Goal: Task Accomplishment & Management: Manage account settings

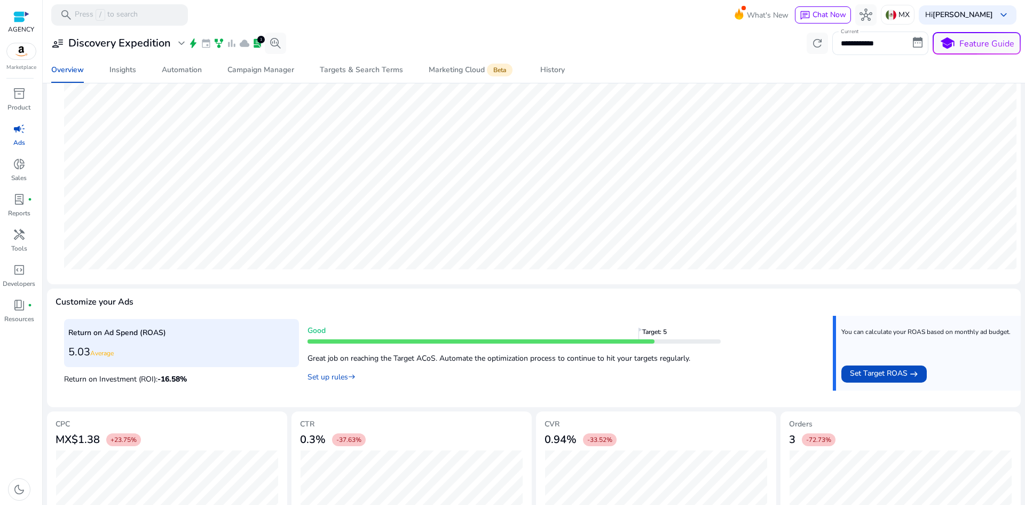
scroll to position [214, 0]
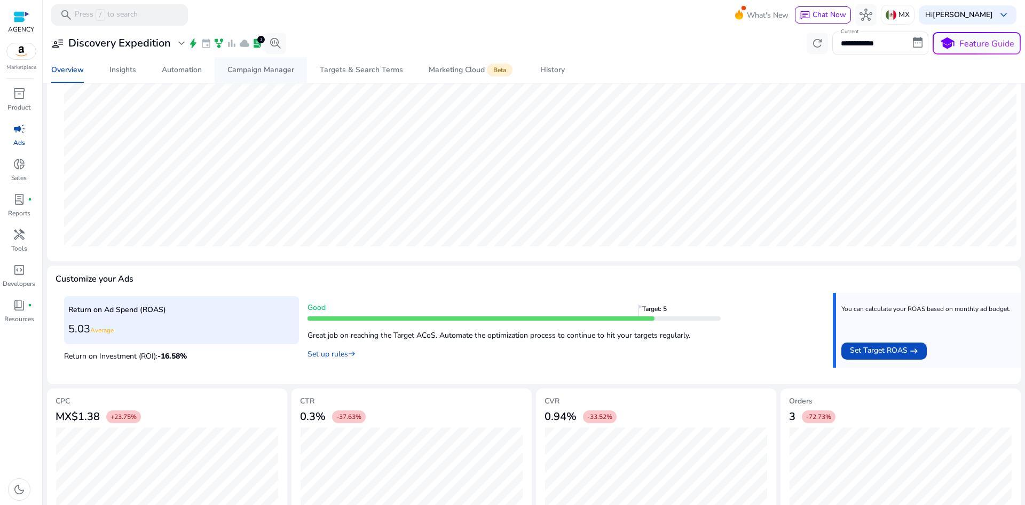
click at [236, 67] on div "Campaign Manager" at bounding box center [261, 69] width 67 height 7
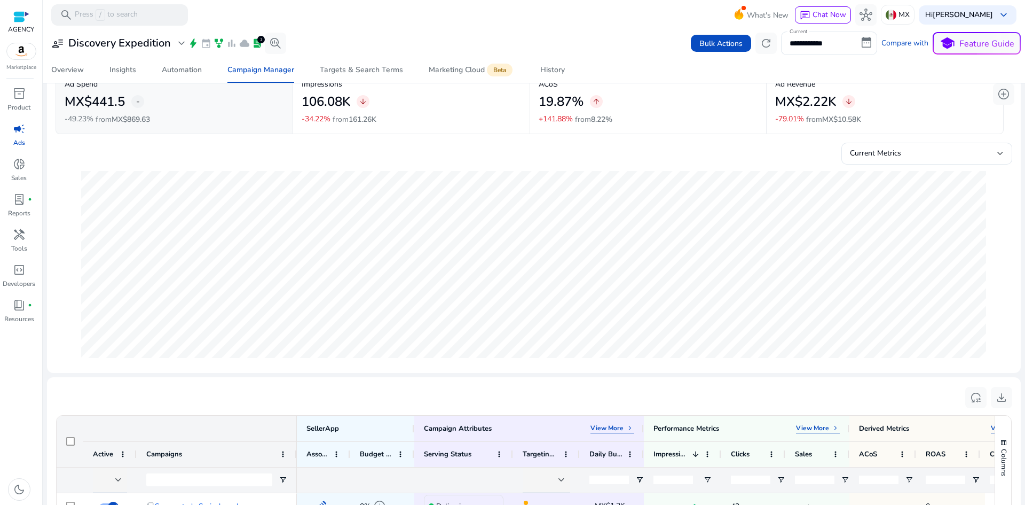
scroll to position [267, 0]
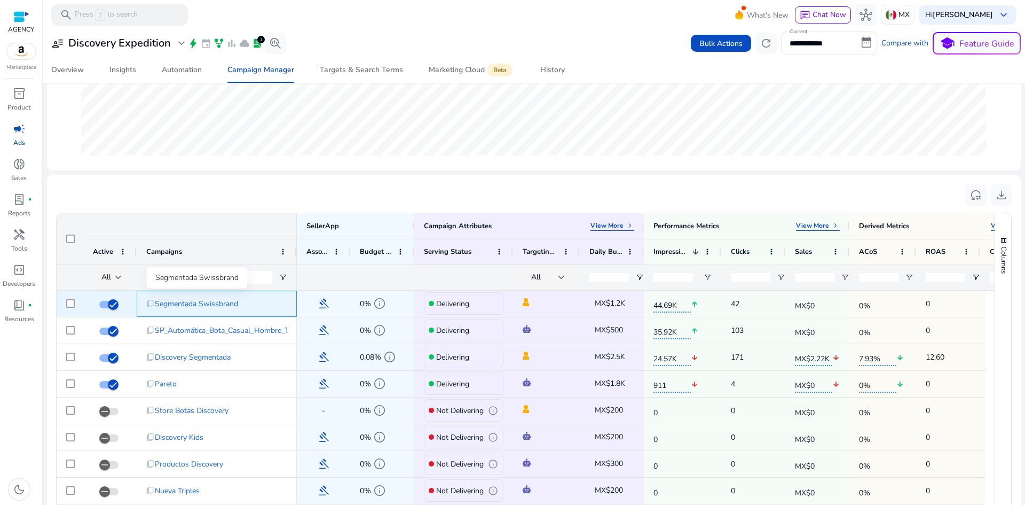
click at [201, 304] on span "Segmentada Swissbrand" at bounding box center [196, 304] width 83 height 22
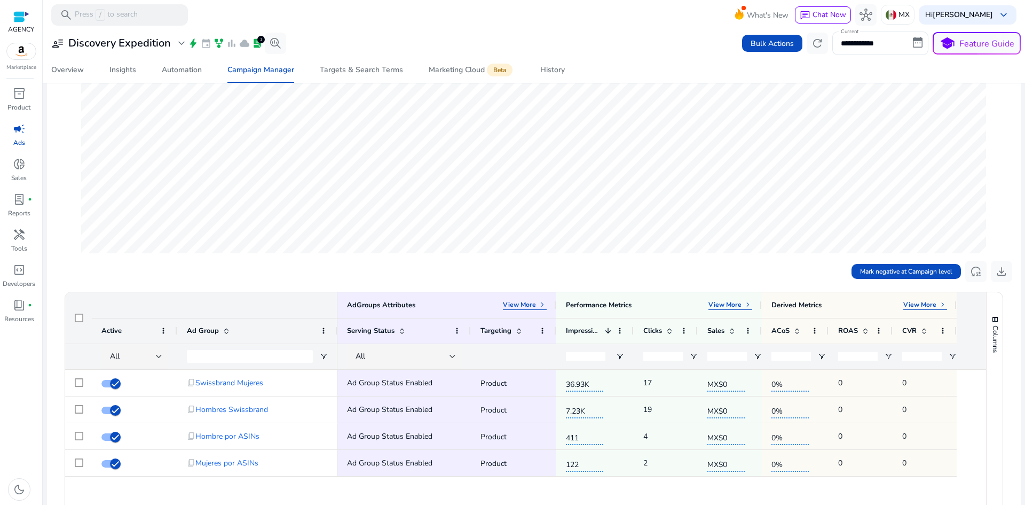
scroll to position [160, 0]
click at [330, 70] on div "Targets & Search Terms" at bounding box center [361, 69] width 83 height 7
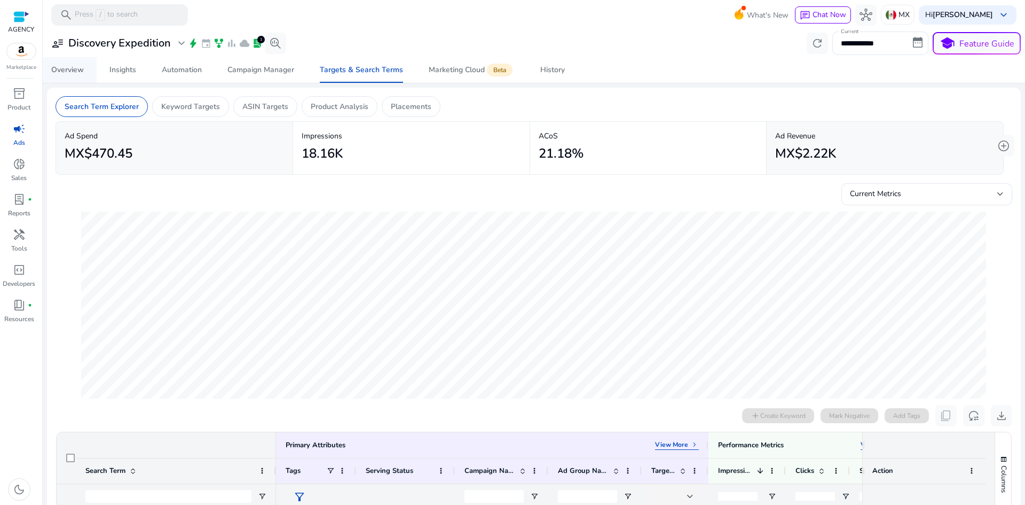
click at [78, 74] on div "Overview" at bounding box center [67, 69] width 33 height 7
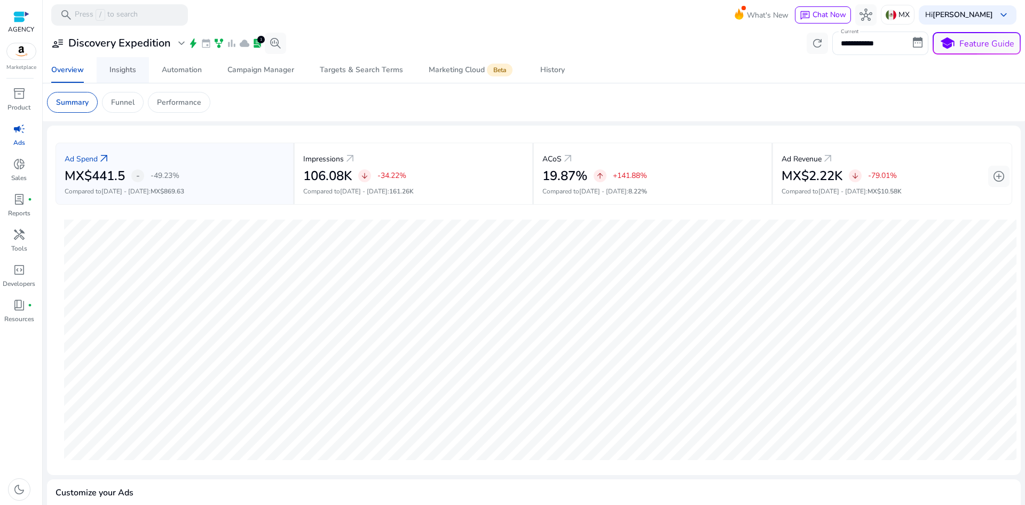
click at [136, 69] on div "Insights" at bounding box center [122, 69] width 27 height 7
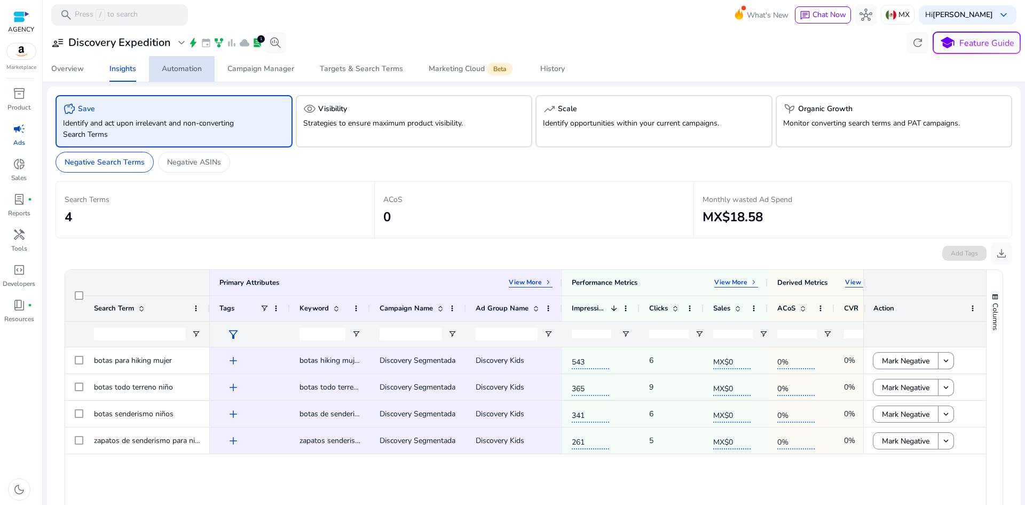
click at [169, 66] on div "Automation" at bounding box center [182, 68] width 40 height 7
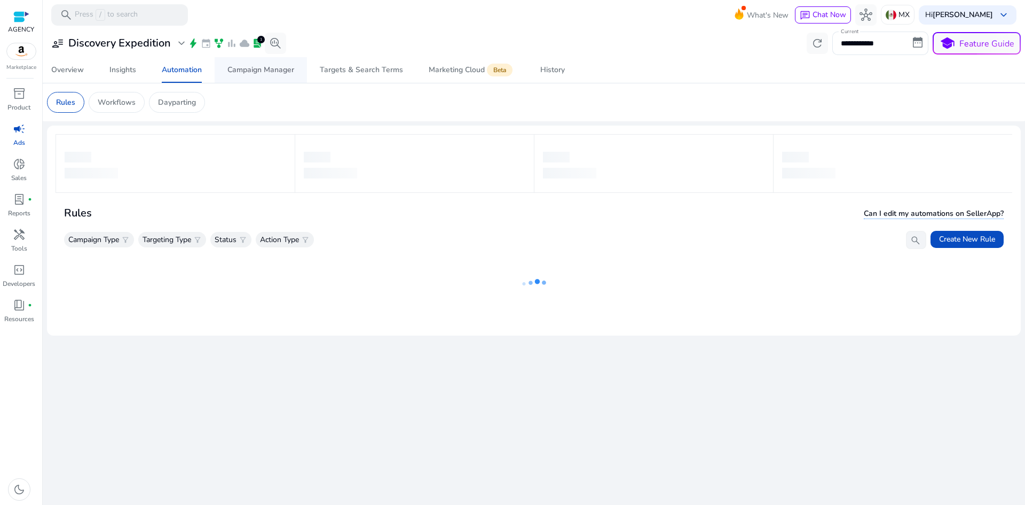
click at [244, 69] on div "Campaign Manager" at bounding box center [261, 69] width 67 height 7
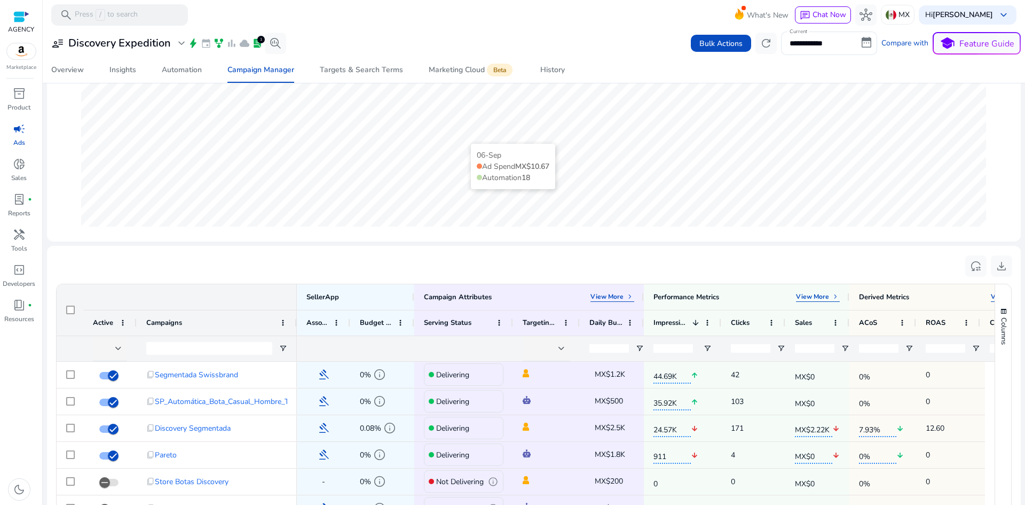
scroll to position [267, 0]
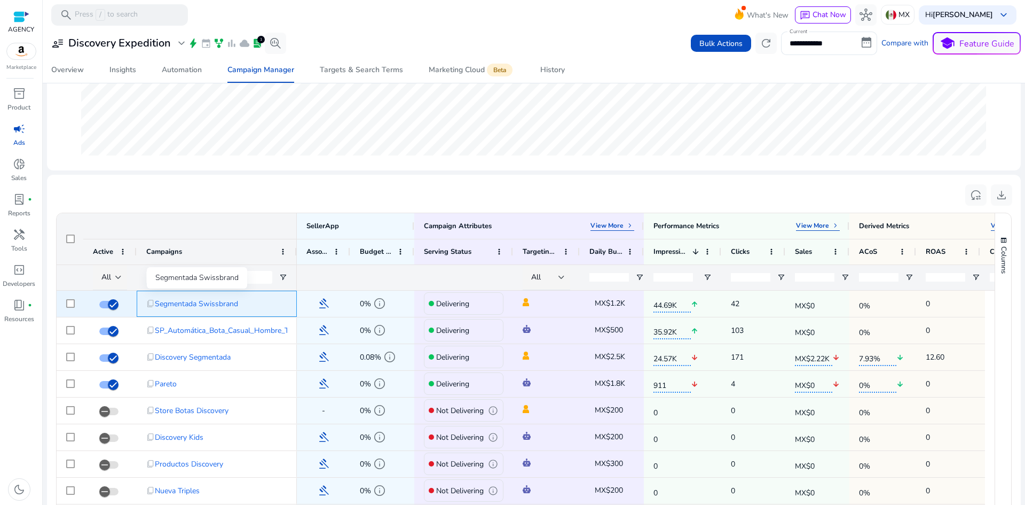
click at [232, 305] on span "Segmentada Swissbrand" at bounding box center [196, 304] width 83 height 22
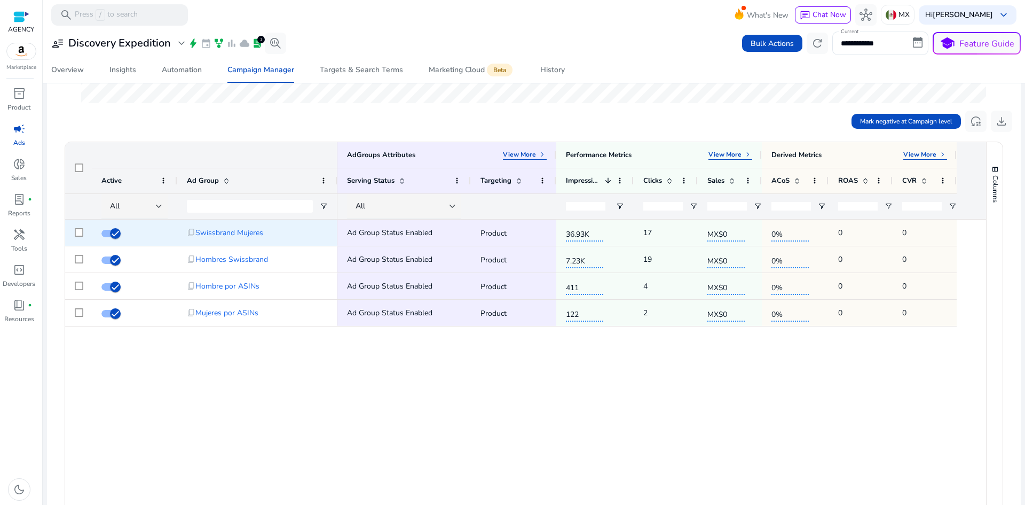
scroll to position [320, 0]
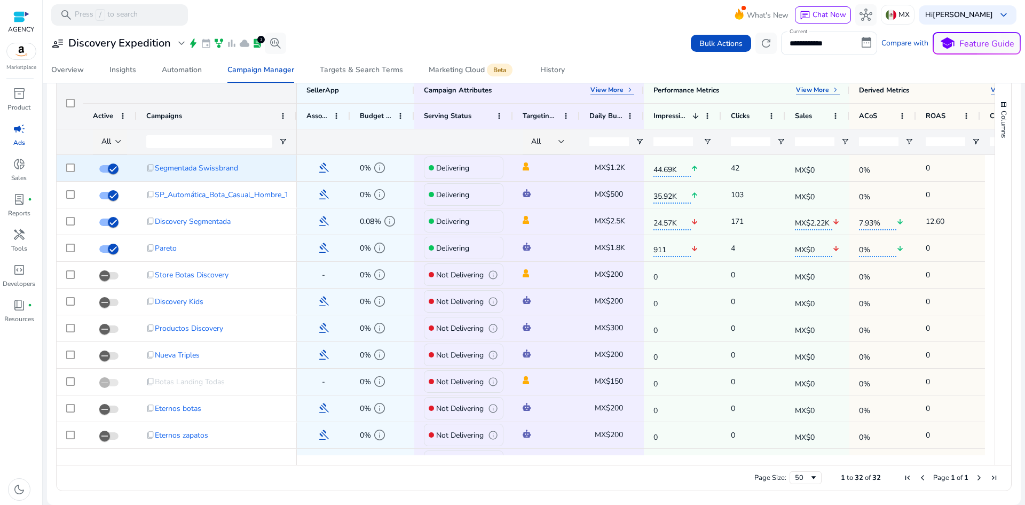
click at [614, 167] on span "MX$1.2K" at bounding box center [610, 167] width 30 height 10
click at [623, 169] on span "MX$1.2K" at bounding box center [610, 167] width 30 height 10
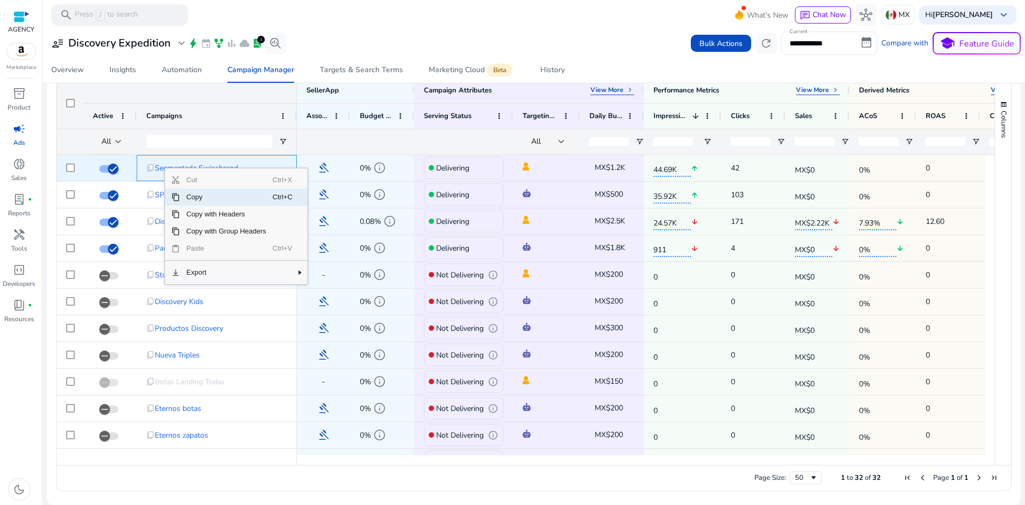
click at [164, 167] on span "Segmentada Swissbrand" at bounding box center [196, 168] width 83 height 22
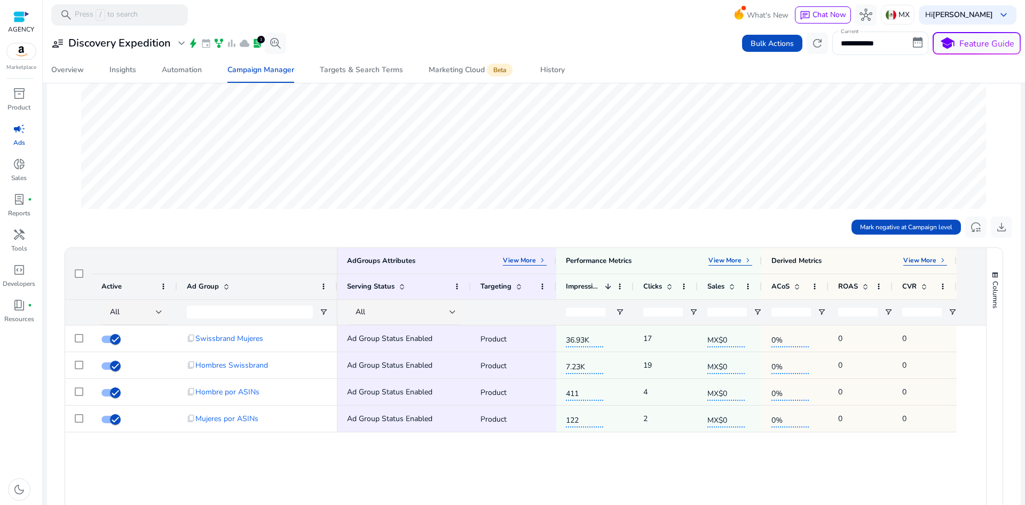
scroll to position [107, 0]
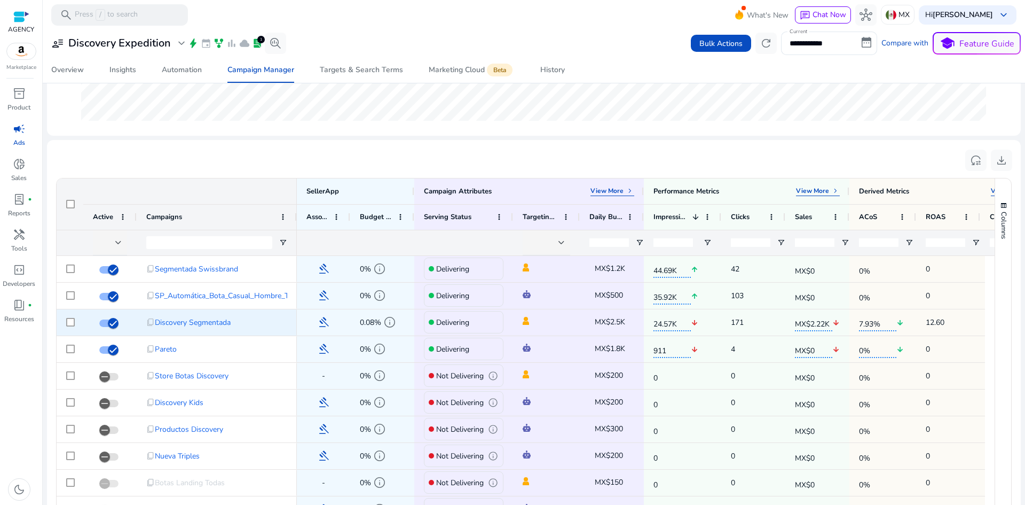
scroll to position [374, 0]
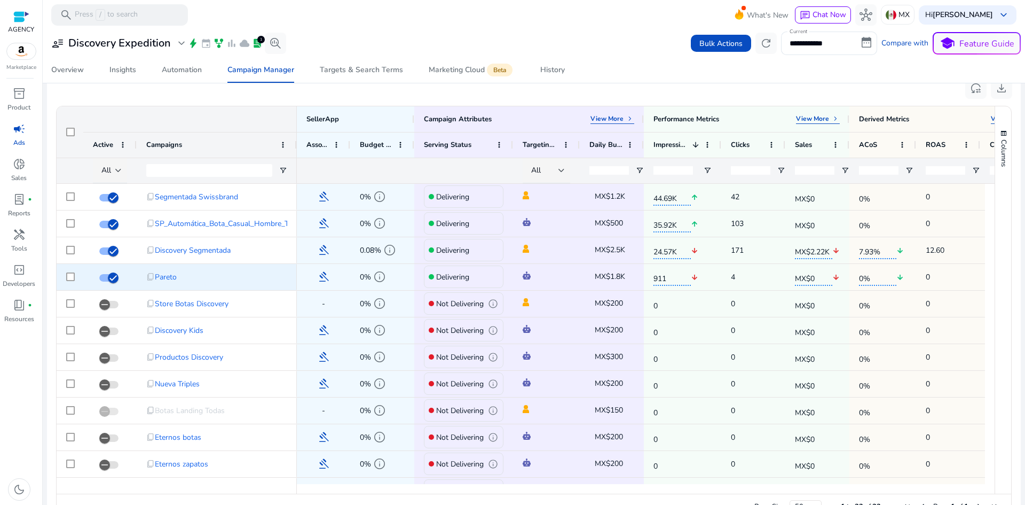
click at [615, 278] on span "MX$1.8K" at bounding box center [610, 276] width 30 height 10
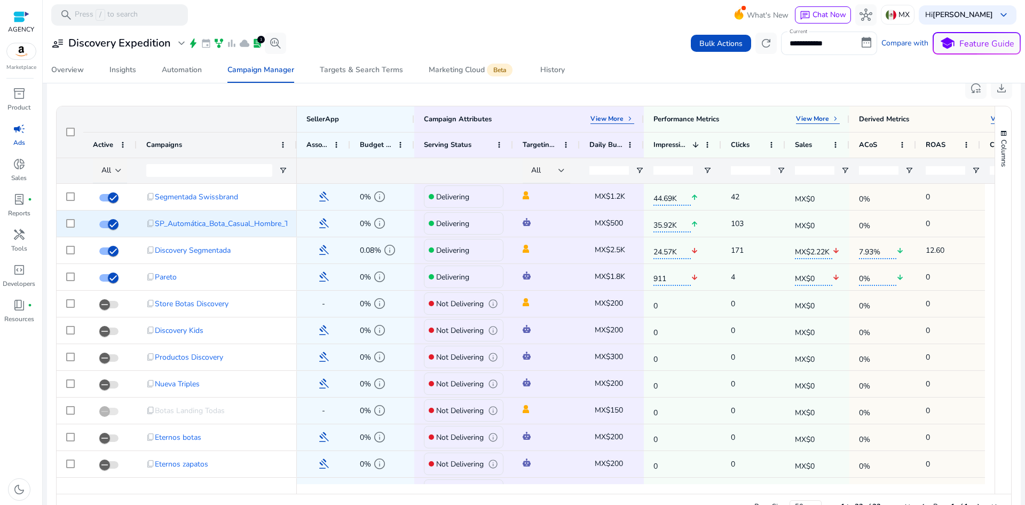
click at [617, 223] on span "MX$500" at bounding box center [609, 223] width 28 height 10
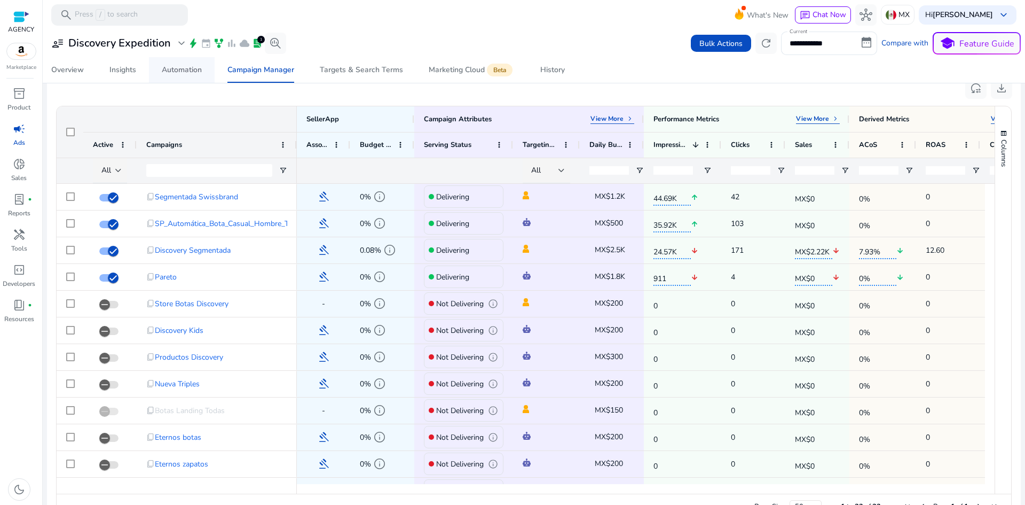
click at [179, 67] on div "Automation" at bounding box center [182, 69] width 40 height 7
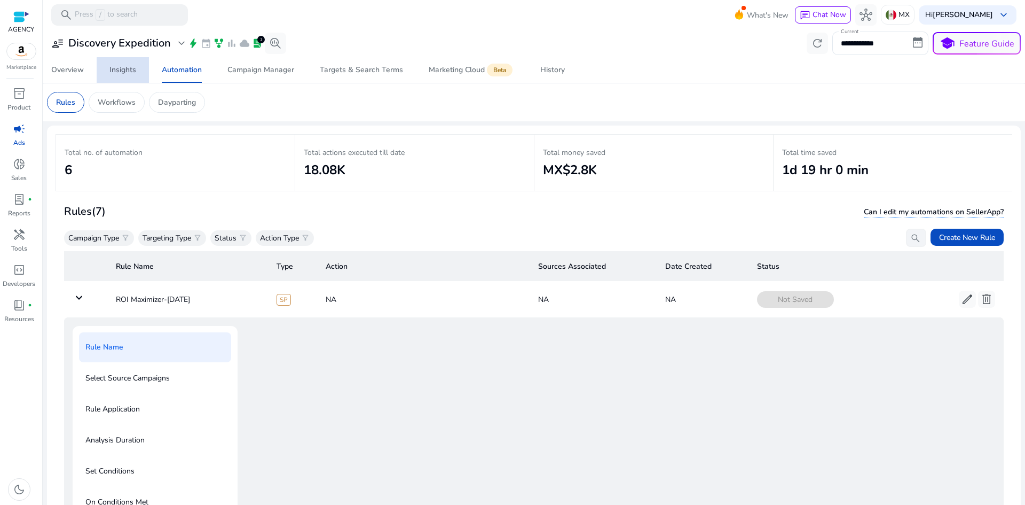
click at [137, 74] on link "Insights" at bounding box center [123, 70] width 52 height 26
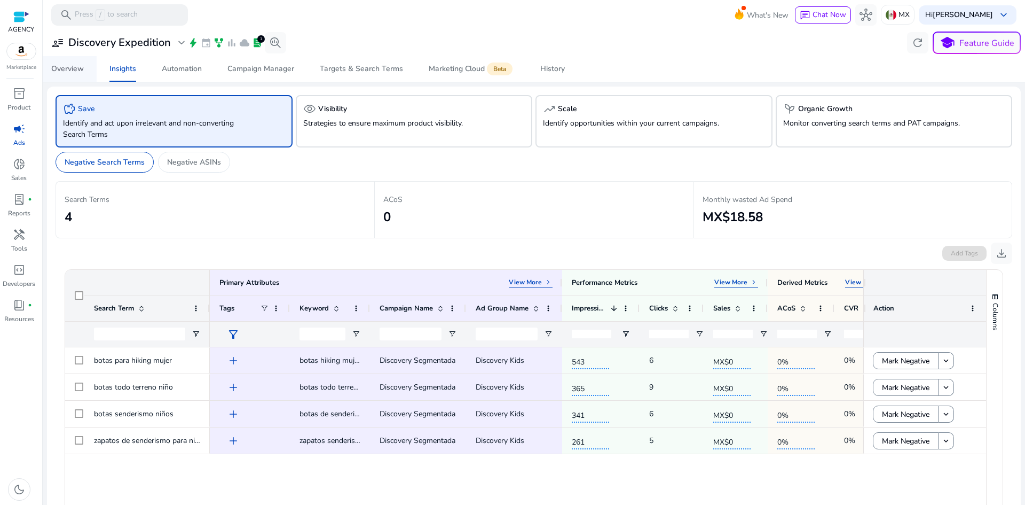
click at [78, 59] on span "Overview" at bounding box center [67, 69] width 33 height 26
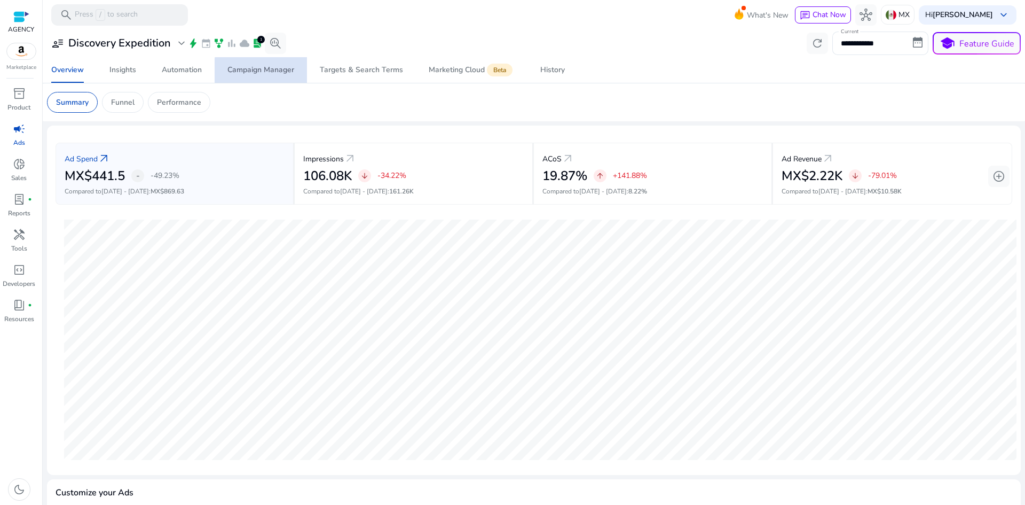
click at [293, 72] on div "Campaign Manager" at bounding box center [261, 69] width 67 height 7
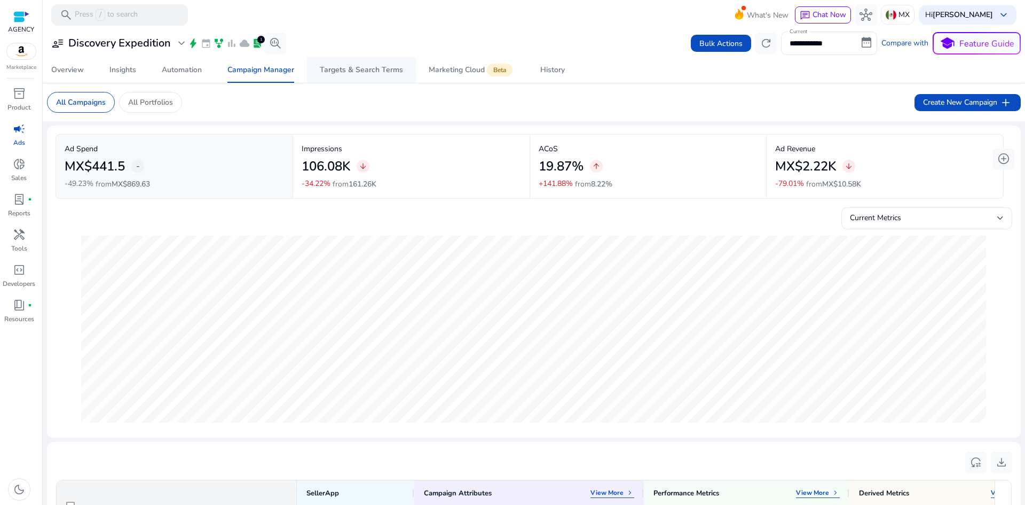
click at [368, 72] on div "Targets & Search Terms" at bounding box center [361, 69] width 83 height 7
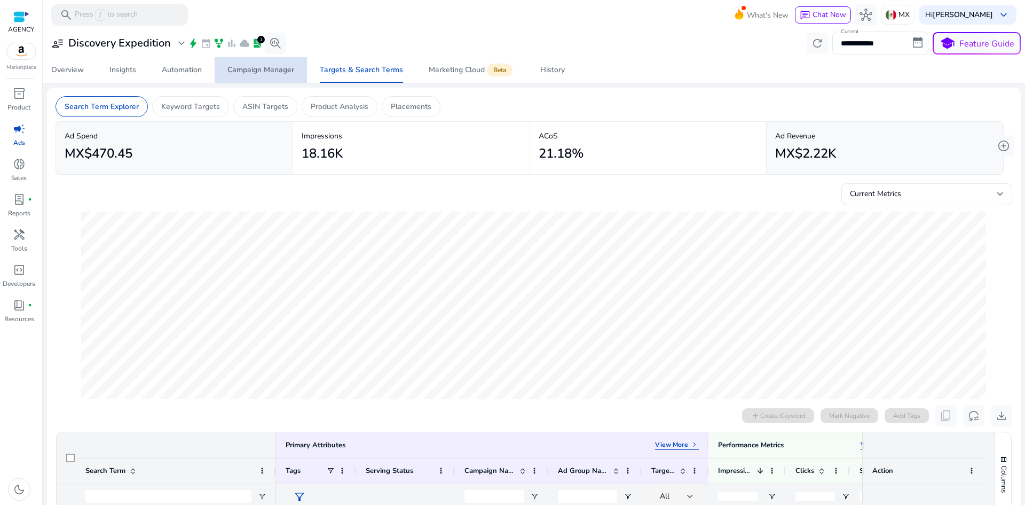
click at [288, 67] on div "Campaign Manager" at bounding box center [261, 69] width 67 height 7
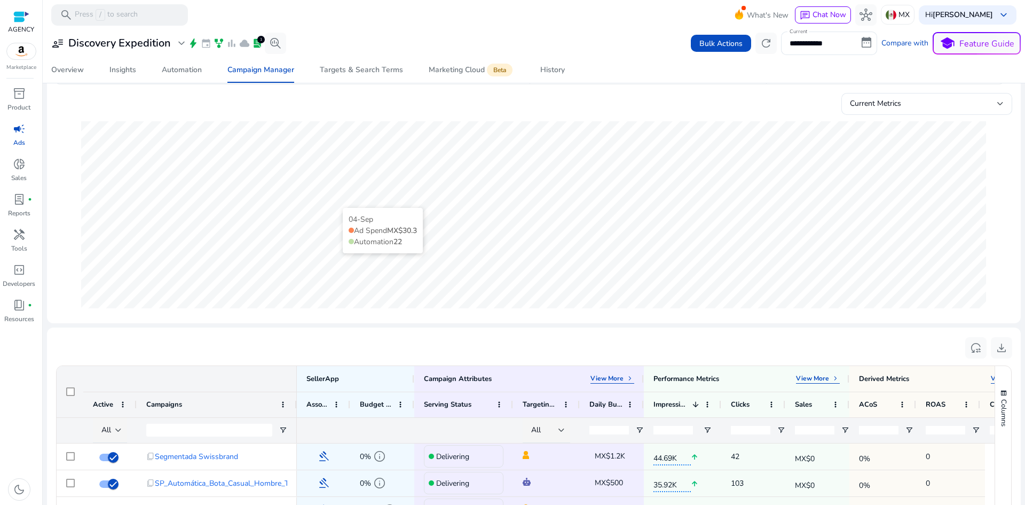
scroll to position [320, 0]
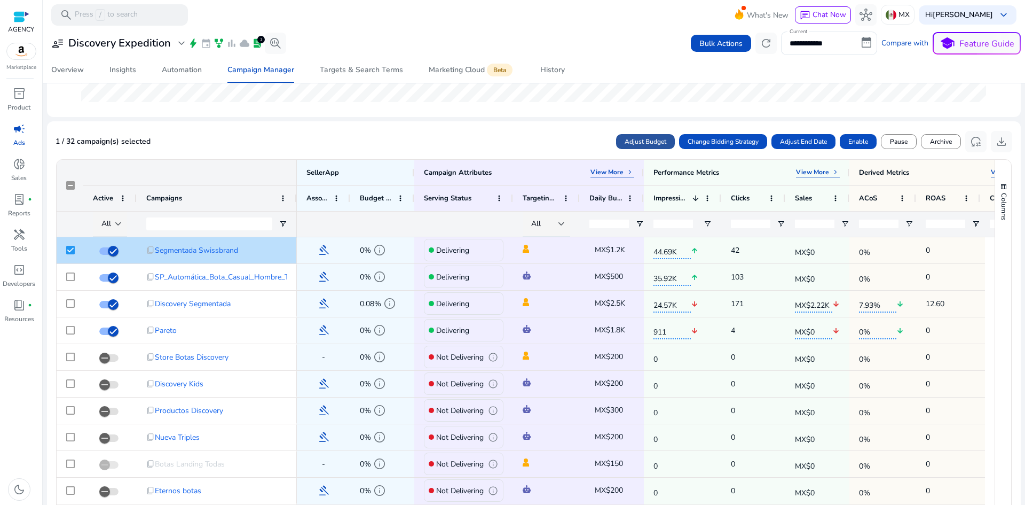
click at [628, 138] on span "Adjust Budget" at bounding box center [646, 142] width 42 height 10
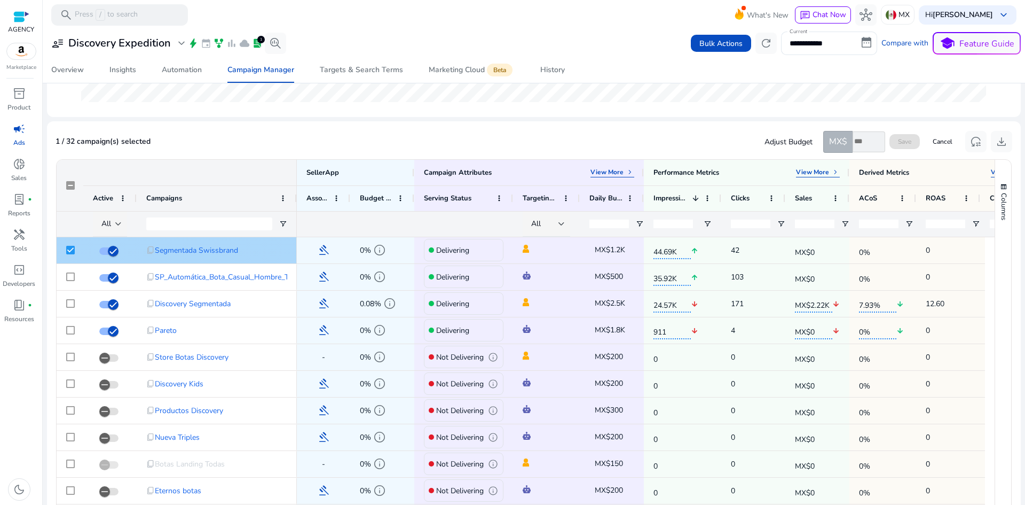
click at [623, 250] on span "MX$1.2K" at bounding box center [610, 250] width 30 height 10
click at [859, 138] on input "number" at bounding box center [869, 141] width 33 height 21
type input "****"
click at [893, 147] on span at bounding box center [905, 142] width 30 height 26
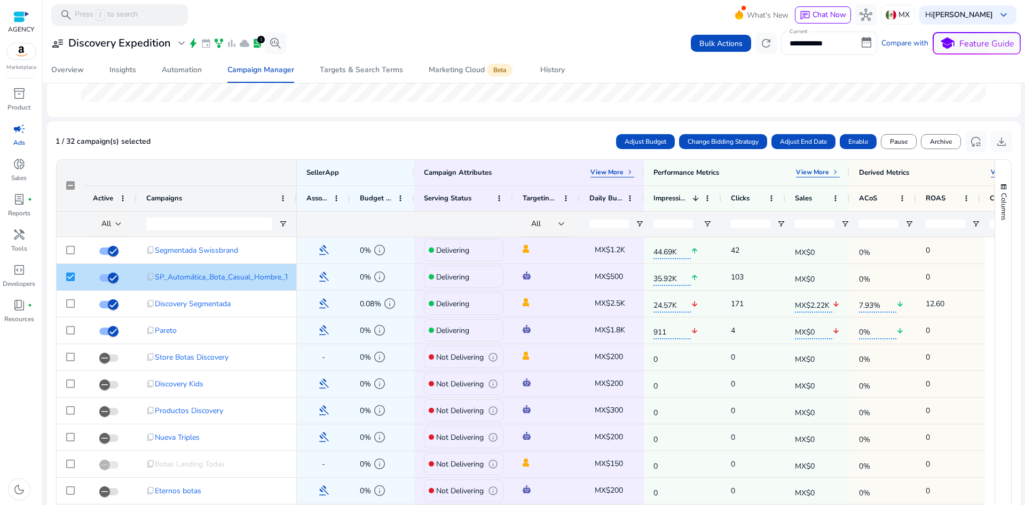
click at [638, 142] on span "Adjust Budget" at bounding box center [646, 142] width 42 height 10
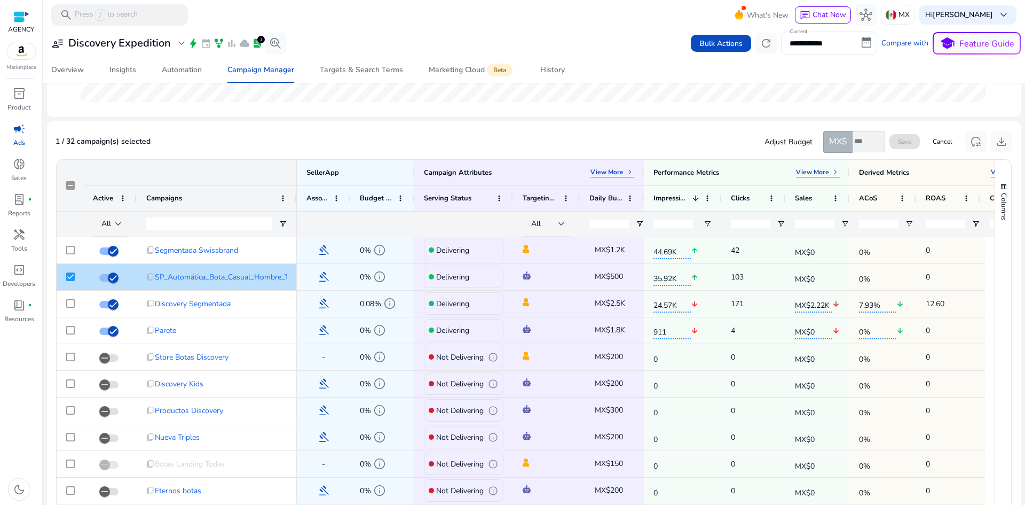
click at [858, 142] on input "number" at bounding box center [869, 141] width 33 height 21
type input "***"
click at [902, 140] on span "Save" at bounding box center [904, 142] width 13 height 10
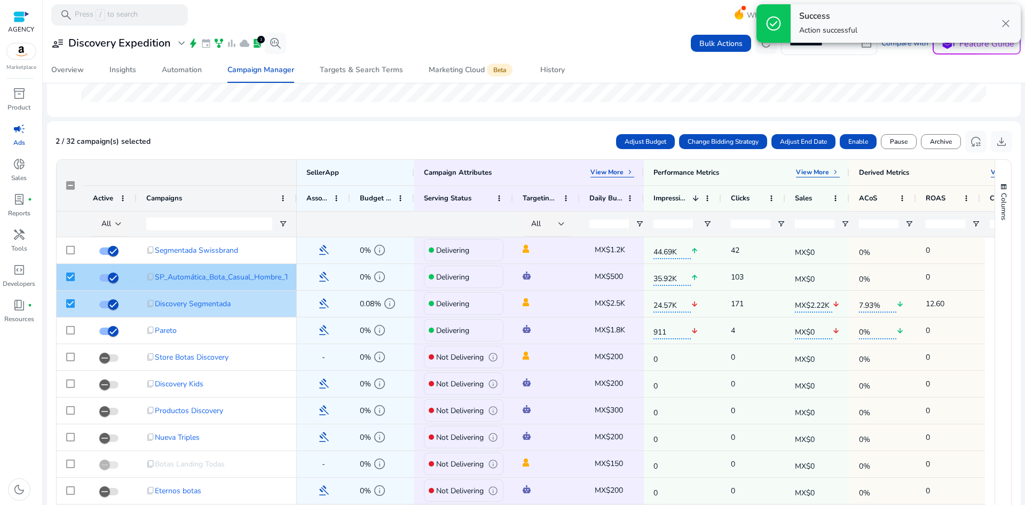
click at [69, 270] on div at bounding box center [70, 277] width 9 height 22
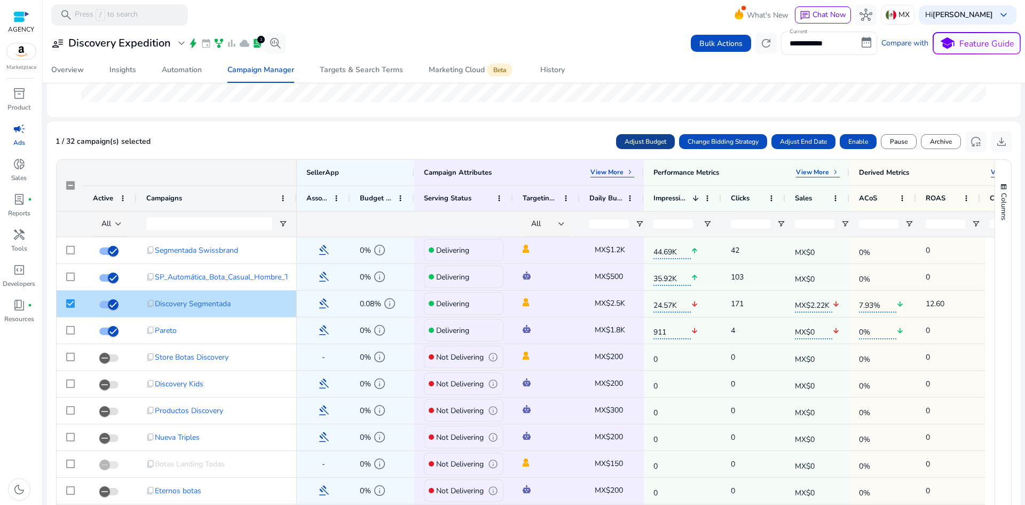
click at [657, 142] on span "Adjust Budget" at bounding box center [646, 142] width 42 height 10
click at [625, 139] on span "Adjust Budget" at bounding box center [646, 142] width 42 height 10
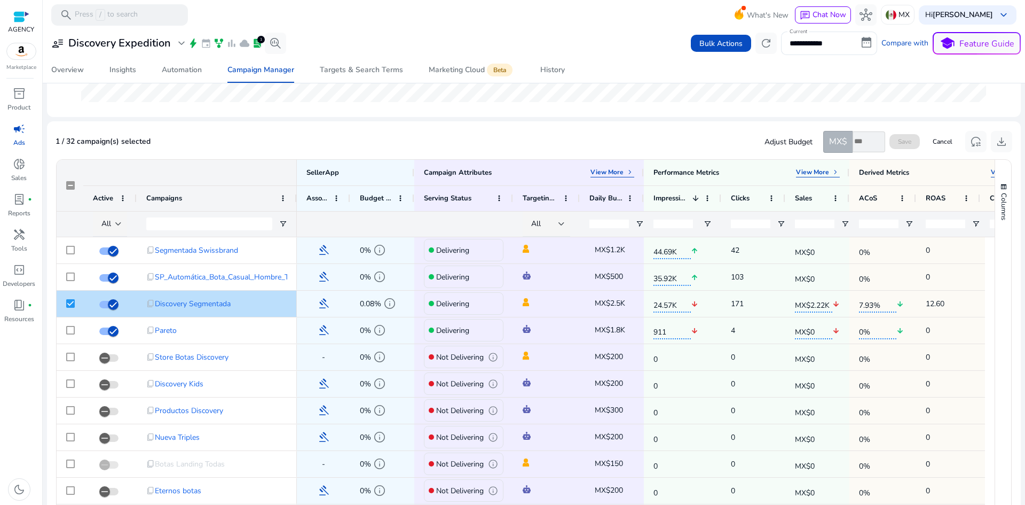
click at [855, 146] on input "number" at bounding box center [869, 141] width 33 height 21
type input "****"
click at [899, 144] on span "Save" at bounding box center [904, 142] width 13 height 10
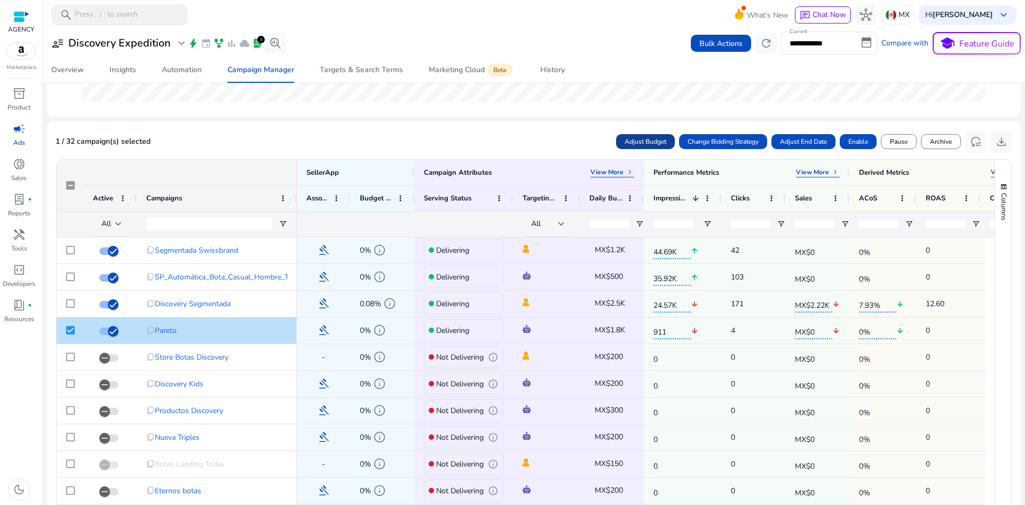
click at [639, 140] on span "Adjust Budget" at bounding box center [646, 142] width 42 height 10
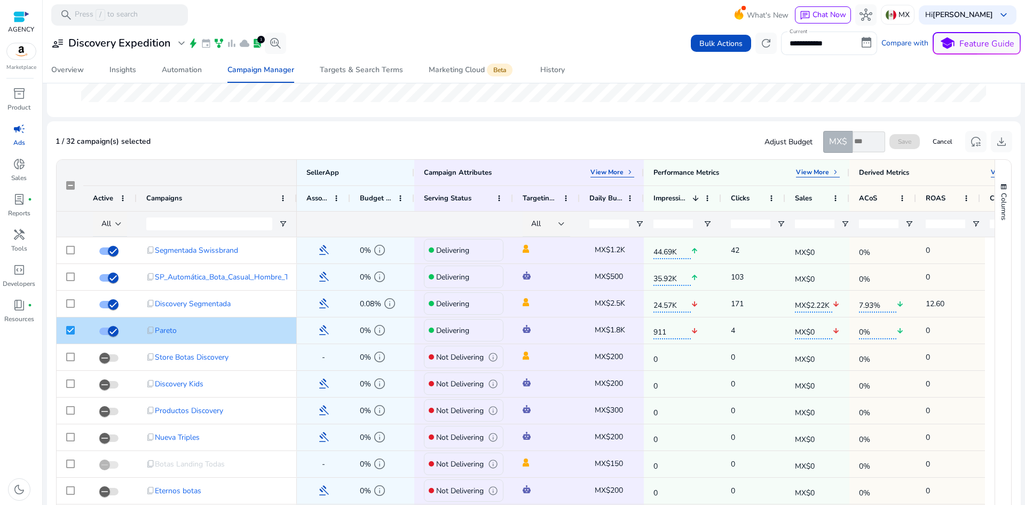
click at [854, 136] on input "number" at bounding box center [869, 141] width 33 height 21
type input "****"
click at [898, 140] on span "Save" at bounding box center [904, 142] width 13 height 10
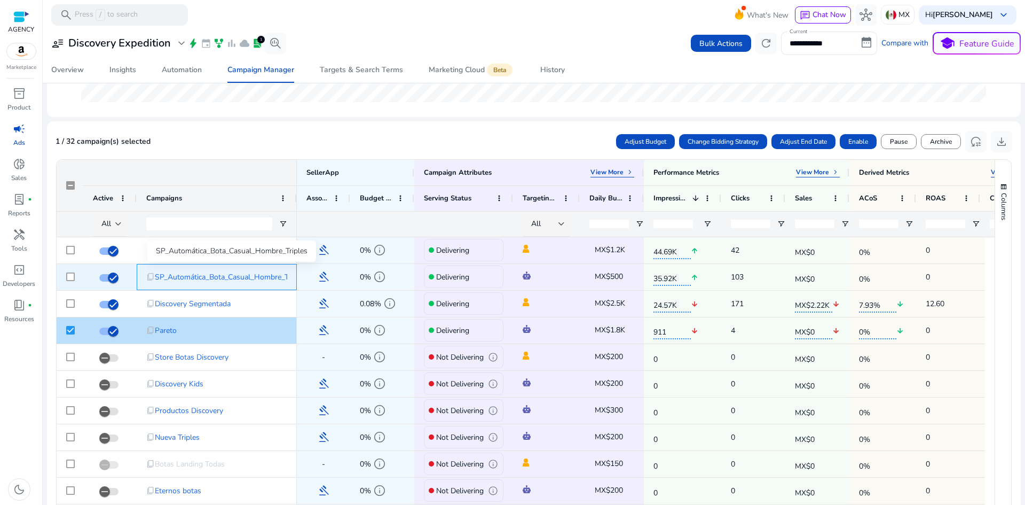
click at [244, 274] on span "SP_Automática_Bota_Casual_Hombre_Triples" at bounding box center [231, 277] width 152 height 22
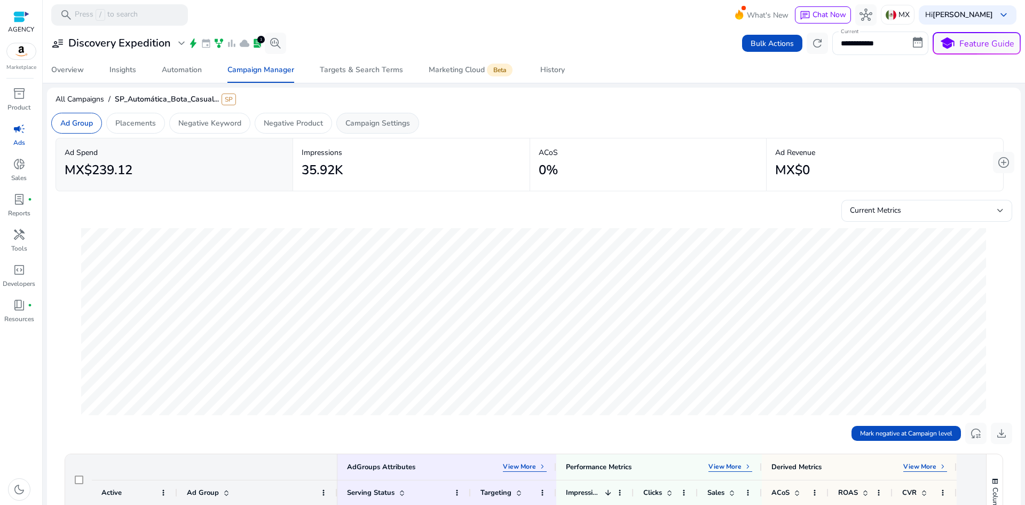
click at [368, 125] on p "Campaign Settings" at bounding box center [378, 122] width 65 height 11
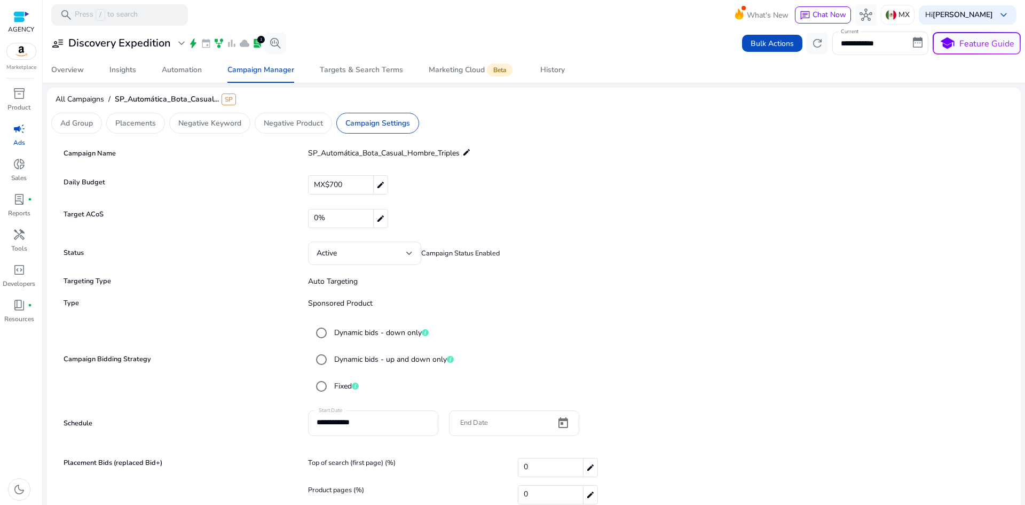
click at [317, 216] on span "0%" at bounding box center [319, 218] width 11 height 17
click at [569, 135] on app-sa-custom-tab "Ad Group Placements Negative Keyword Negative Product Campaign Settings" at bounding box center [534, 122] width 974 height 29
click at [598, 155] on div "Campaign Name SP_Automática_Bota_Casual_Hombre_Triples edit" at bounding box center [534, 153] width 946 height 21
click at [995, 216] on mat-icon "close" at bounding box center [1000, 218] width 12 height 16
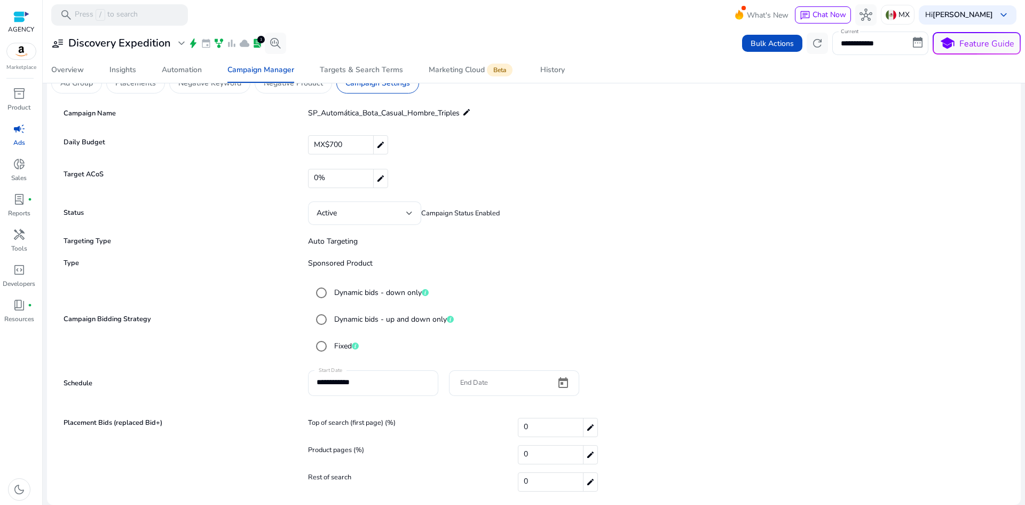
click at [527, 422] on div "0 edit" at bounding box center [558, 427] width 80 height 19
drag, startPoint x: 534, startPoint y: 429, endPoint x: 478, endPoint y: 413, distance: 58.2
click at [478, 415] on form "**********" at bounding box center [534, 301] width 946 height 395
type input "***"
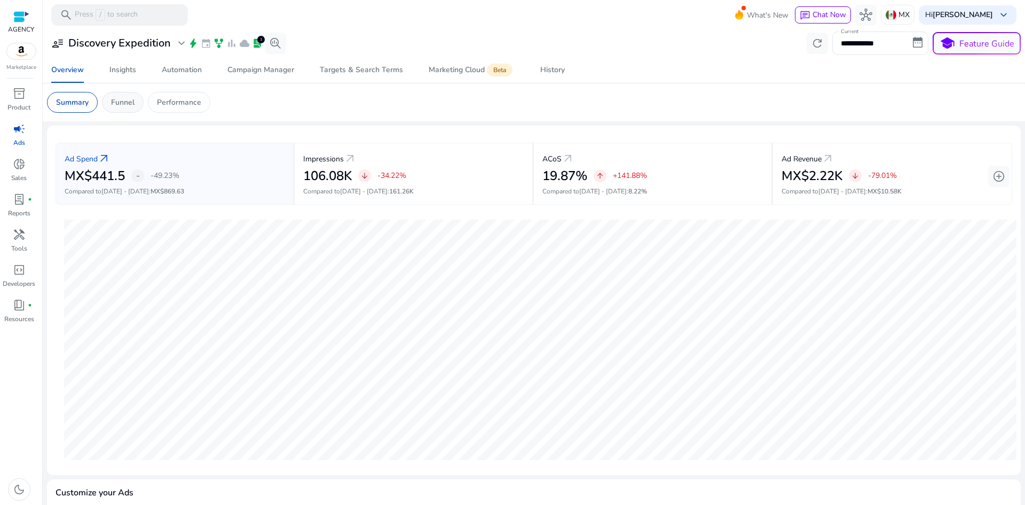
click at [117, 106] on p "Funnel" at bounding box center [122, 102] width 23 height 11
